Goal: Task Accomplishment & Management: Use online tool/utility

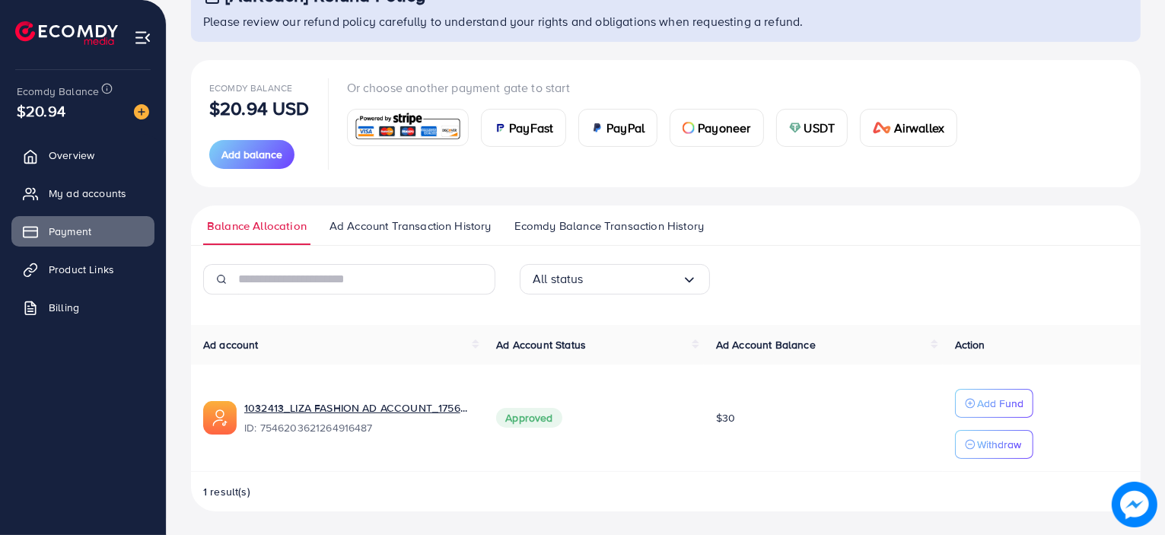
scroll to position [122, 0]
click at [89, 257] on link "Product Links" at bounding box center [82, 269] width 143 height 30
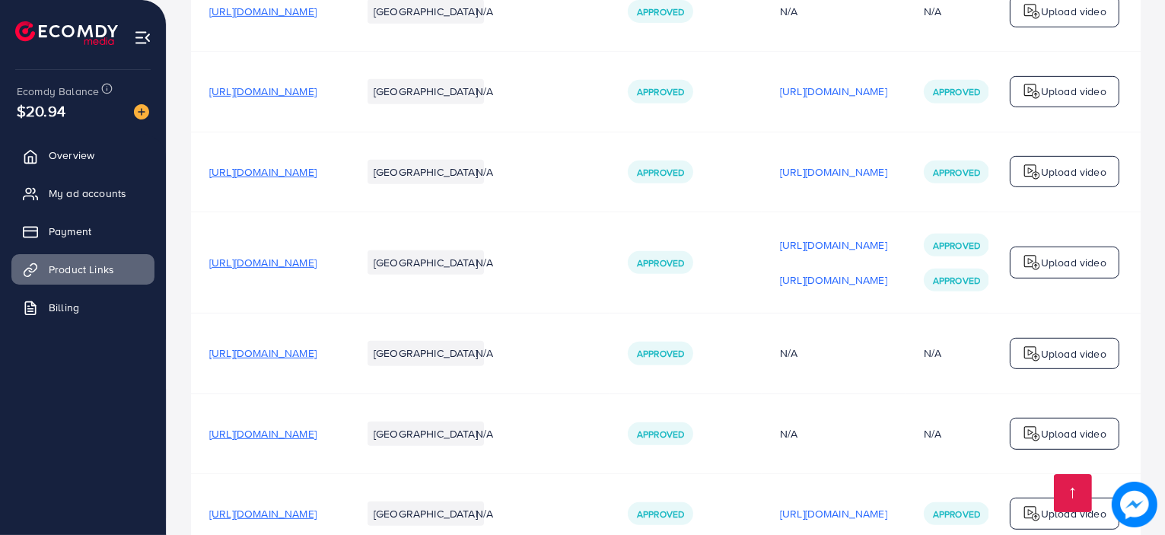
scroll to position [1012, 0]
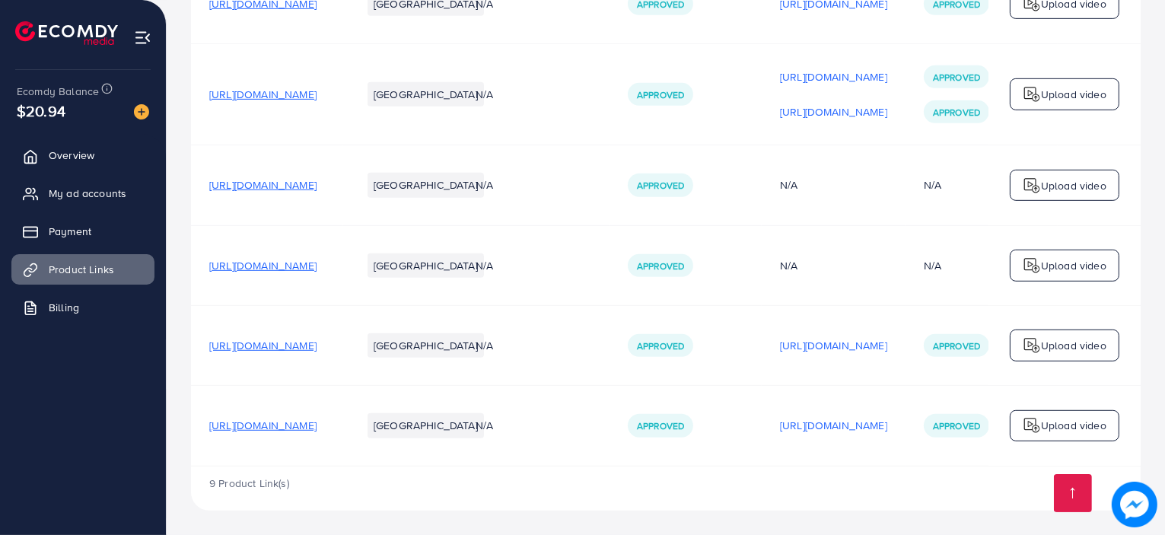
click at [293, 425] on span "[URL][DOMAIN_NAME]" at bounding box center [262, 425] width 107 height 15
click at [684, 419] on span "Approved" at bounding box center [660, 425] width 47 height 13
click at [888, 419] on p "[URL][DOMAIN_NAME]" at bounding box center [833, 425] width 107 height 18
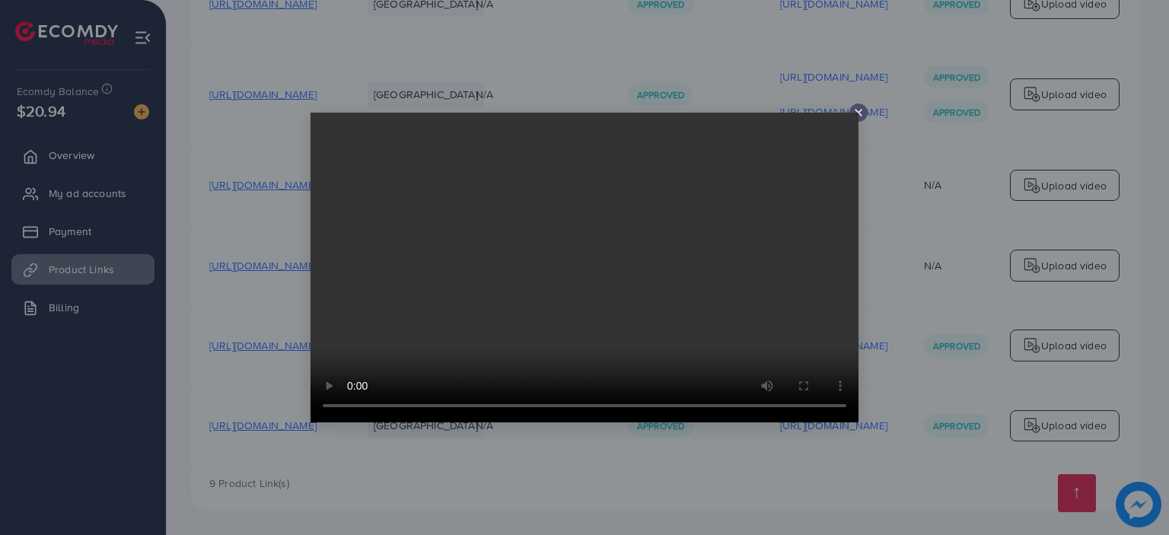
click at [856, 112] on icon at bounding box center [859, 113] width 12 height 12
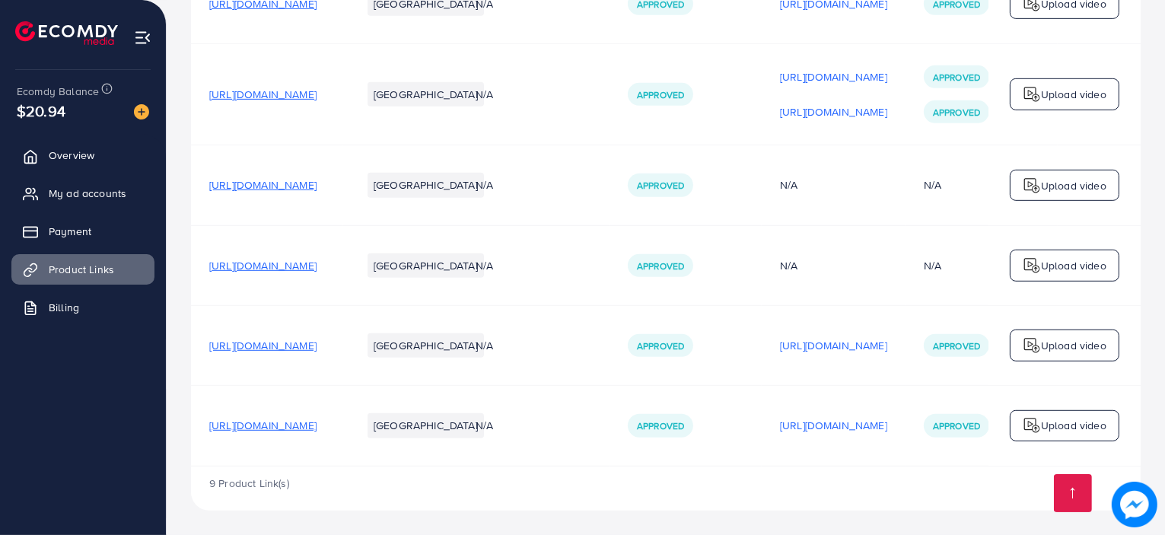
click at [684, 419] on span "Approved" at bounding box center [660, 425] width 47 height 13
click at [484, 428] on li "[GEOGRAPHIC_DATA]" at bounding box center [426, 425] width 116 height 24
click at [1025, 422] on img at bounding box center [1032, 425] width 18 height 18
